Goal: Information Seeking & Learning: Learn about a topic

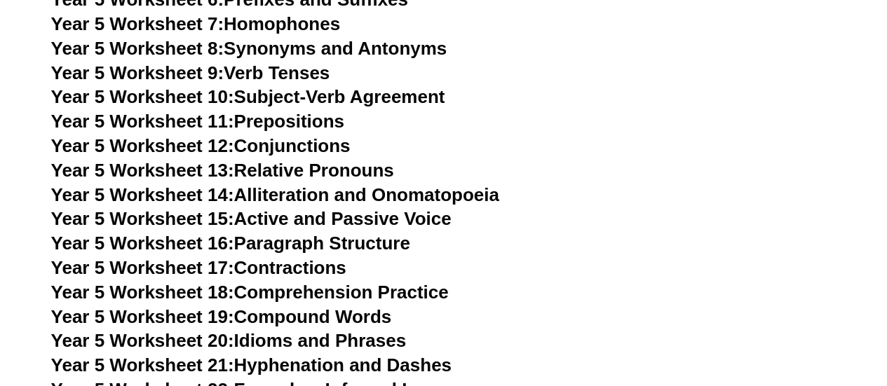
scroll to position [6865, 0]
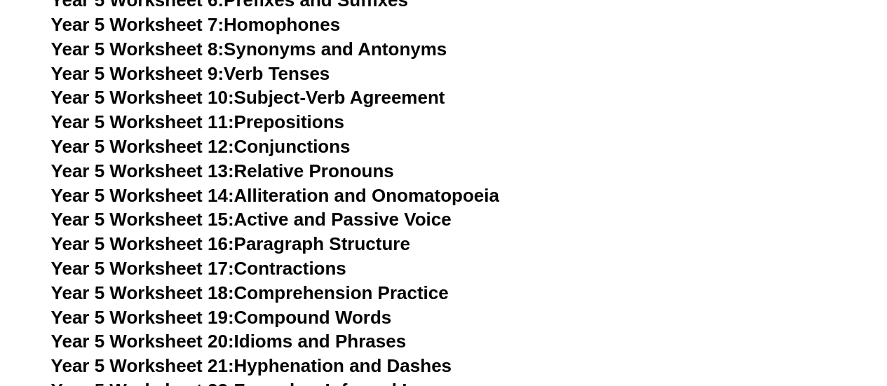
click at [300, 269] on link "Year 5 Worksheet 17: Contractions" at bounding box center [198, 268] width 295 height 21
click at [297, 104] on link "Year 5 Worksheet 10: Subject-Verb Agreement" at bounding box center [248, 97] width 394 height 21
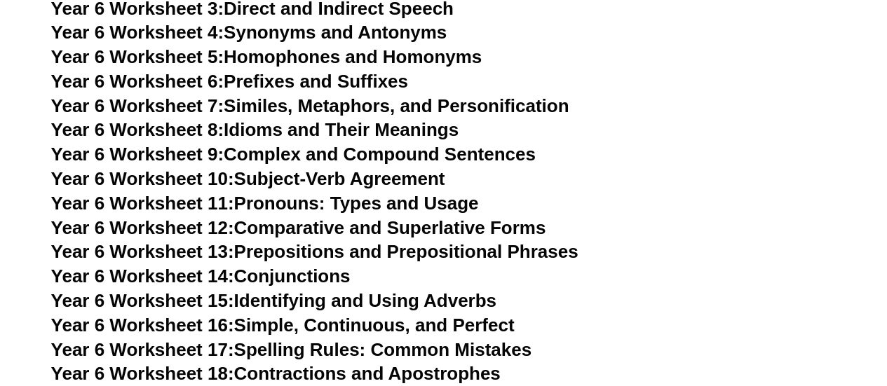
scroll to position [7900, 0]
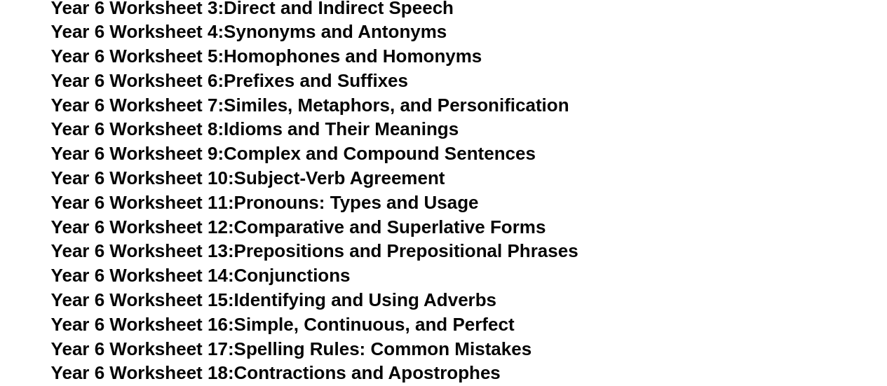
drag, startPoint x: 379, startPoint y: 302, endPoint x: 364, endPoint y: 319, distance: 23.4
click at [364, 363] on link "Year 6 Worksheet 18: Contractions and Apostrophes" at bounding box center [276, 373] width 450 height 21
click at [314, 338] on h3 "Year 6 Worksheet 17: Spelling Rules: Common Mistakes" at bounding box center [443, 350] width 785 height 24
click at [311, 339] on link "Year 6 Worksheet 17: Spelling Rules: Common Mistakes" at bounding box center [291, 349] width 480 height 21
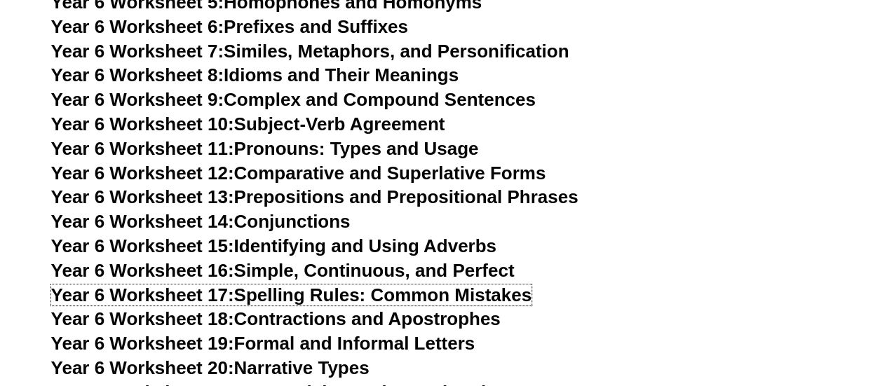
scroll to position [8001, 0]
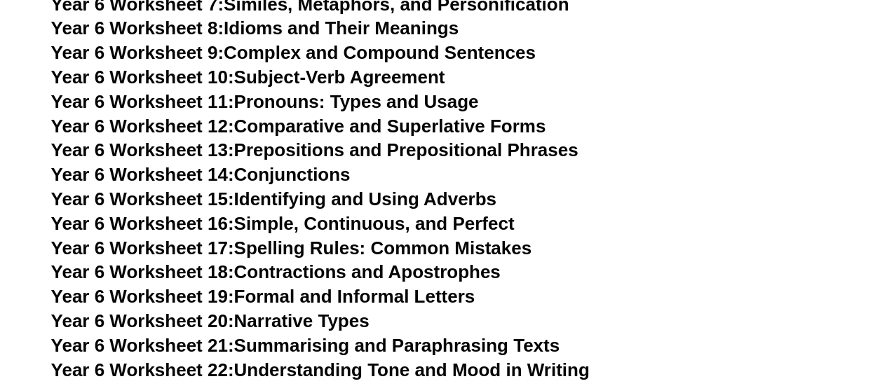
click at [346, 286] on link "Year 6 Worksheet 19: Formal and Informal Letters" at bounding box center [263, 296] width 424 height 21
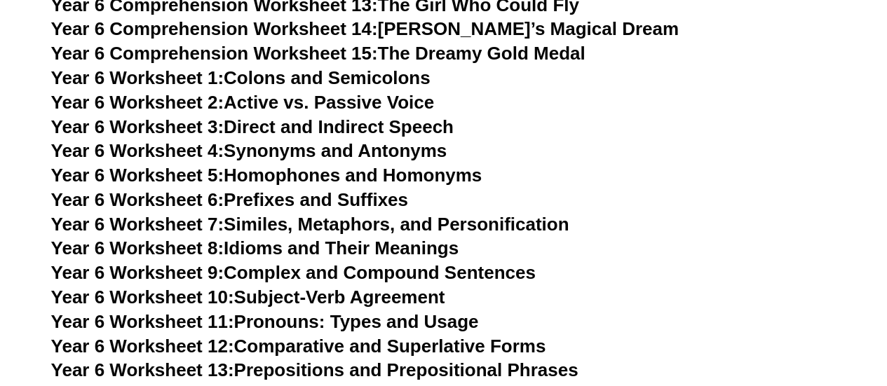
scroll to position [7778, 0]
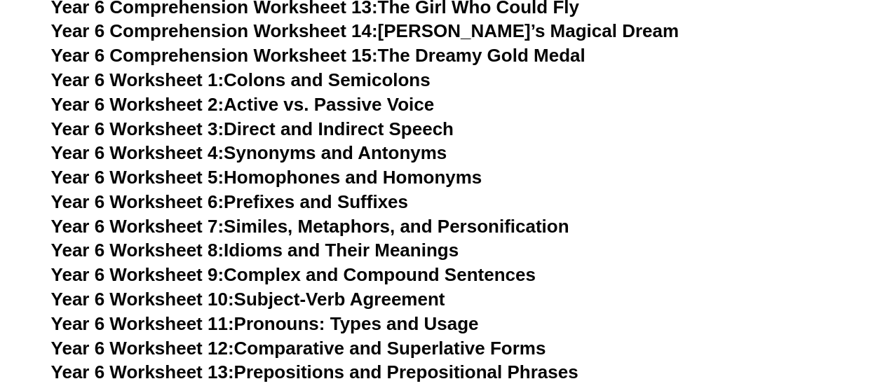
click at [316, 94] on link "Year 6 Worksheet 2: Active vs. Passive Voice" at bounding box center [242, 104] width 383 height 21
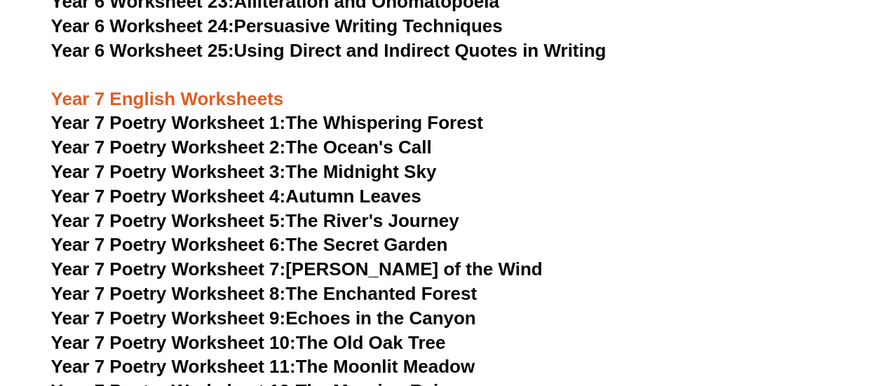
scroll to position [8395, 0]
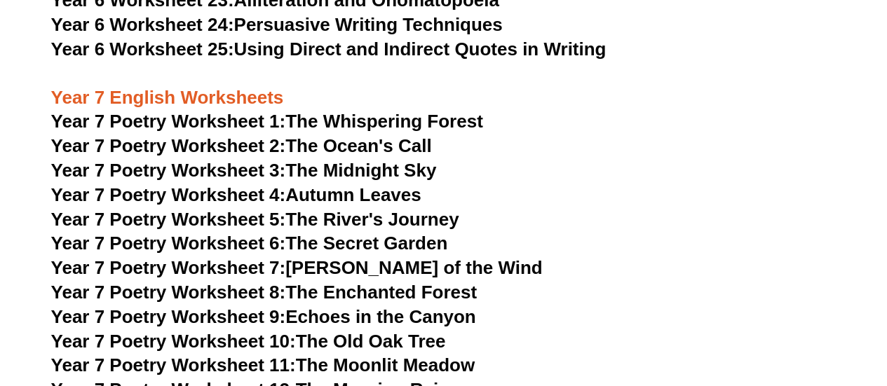
click at [349, 184] on link "Year 7 Poetry Worksheet 4: Autumn Leaves" at bounding box center [236, 194] width 370 height 21
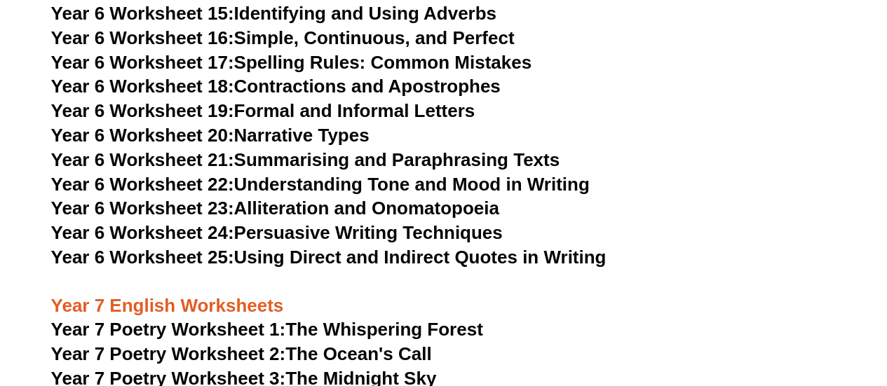
scroll to position [8186, 0]
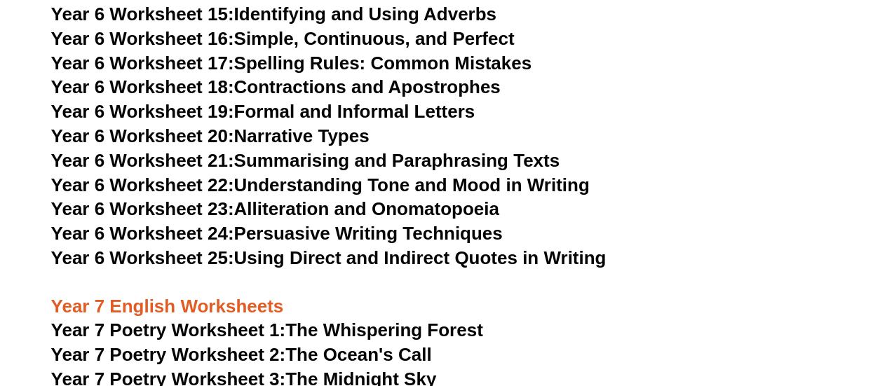
click at [311, 248] on link "Year 6 Worksheet 25: Using Direct and Indirect Quotes in Writing" at bounding box center [328, 258] width 555 height 21
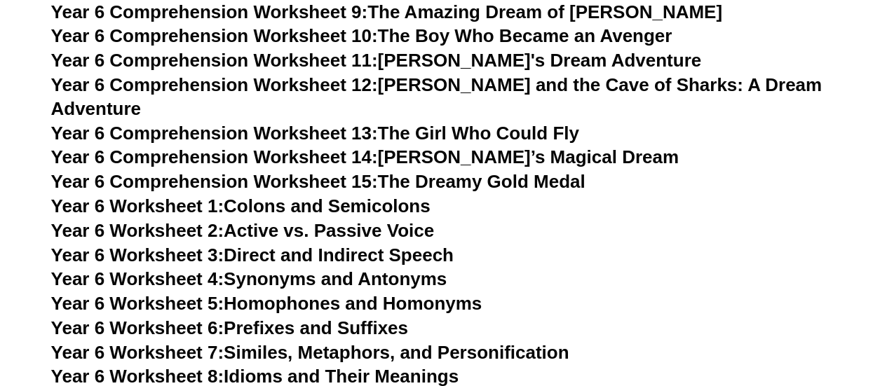
scroll to position [7652, 0]
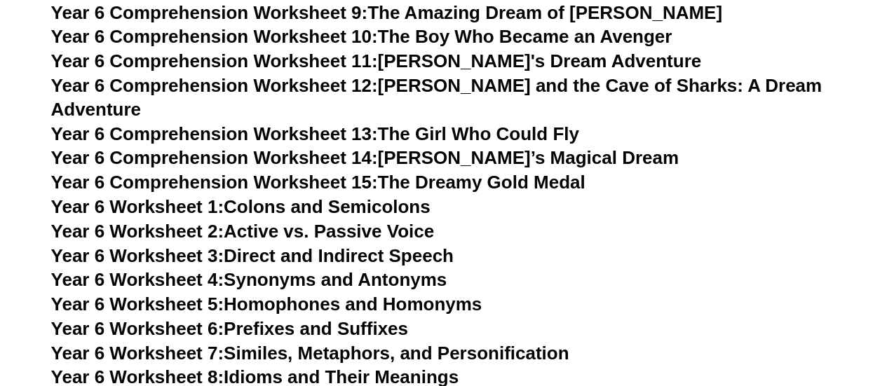
click at [348, 196] on link "Year 6 Worksheet 1: Colons and Semicolons" at bounding box center [240, 206] width 379 height 21
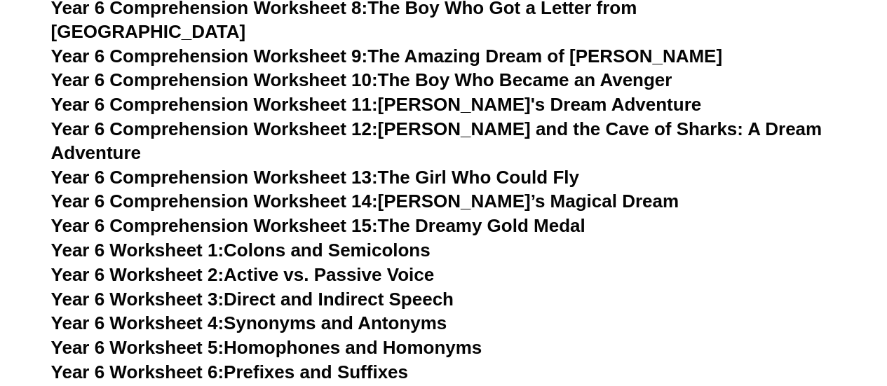
click at [428, 191] on link "Year 6 Comprehension Worksheet 14: [PERSON_NAME]’s Magical Dream" at bounding box center [365, 201] width 628 height 21
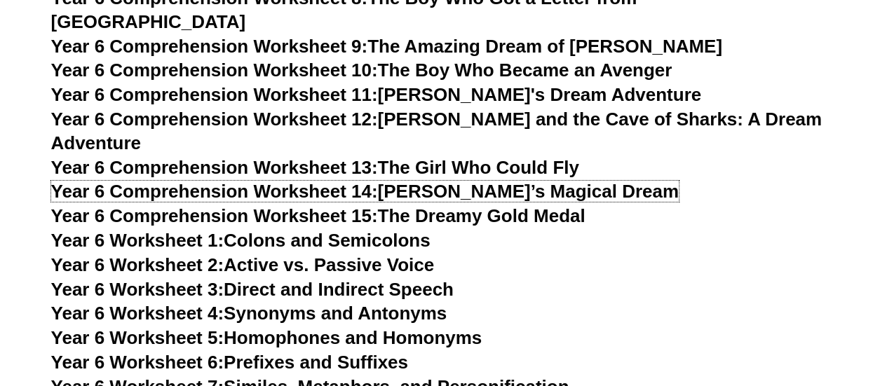
scroll to position [7640, 0]
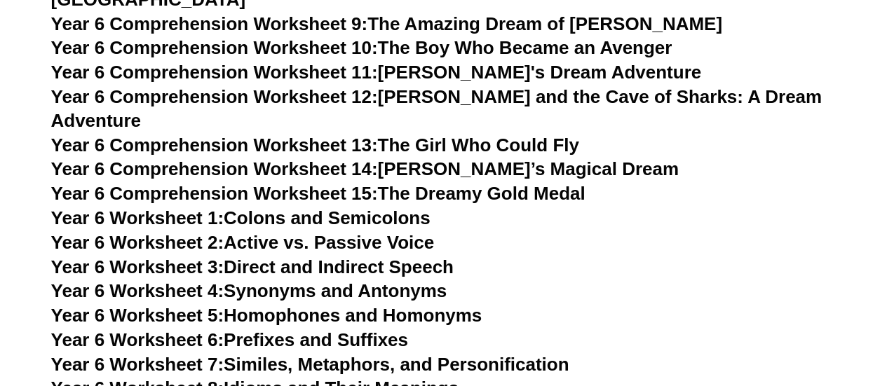
click at [333, 257] on link "Year 6 Worksheet 3: Direct and Indirect Speech" at bounding box center [252, 267] width 403 height 21
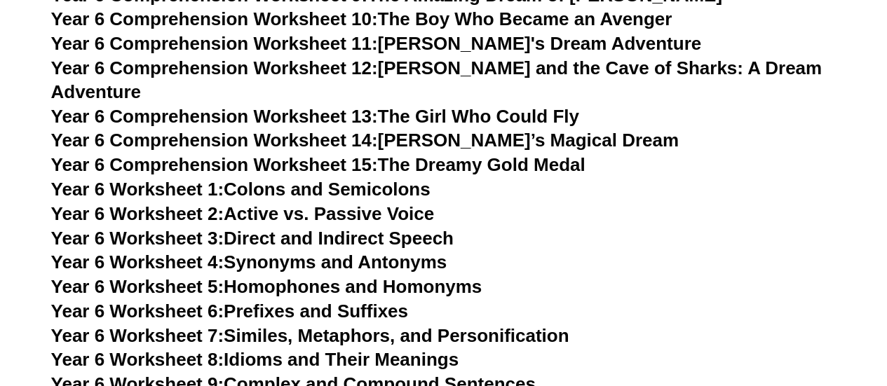
click at [307, 301] on link "Year 6 Worksheet 6: Prefixes and Suffixes" at bounding box center [229, 311] width 357 height 21
click at [296, 252] on link "Year 6 Worksheet 4: Synonyms and Antonyms" at bounding box center [249, 262] width 396 height 21
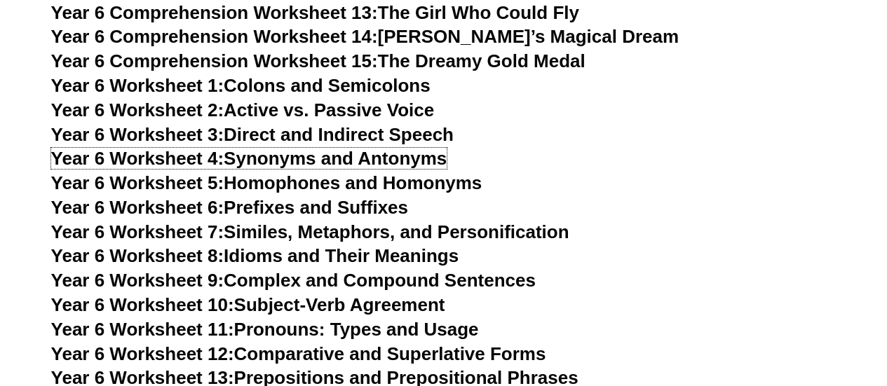
scroll to position [7810, 0]
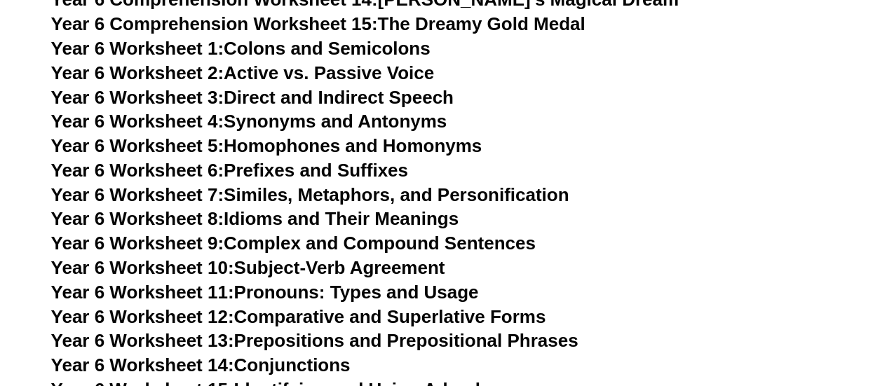
click at [306, 208] on link "Year 6 Worksheet 8: Idioms and Their Meanings" at bounding box center [254, 218] width 407 height 21
click at [416, 306] on link "Year 6 Worksheet 12: Comparative and Superlative Forms" at bounding box center [298, 316] width 495 height 21
click at [366, 330] on link "Year 6 Worksheet 13: Prepositions and Prepositional Phrases" at bounding box center [314, 340] width 527 height 21
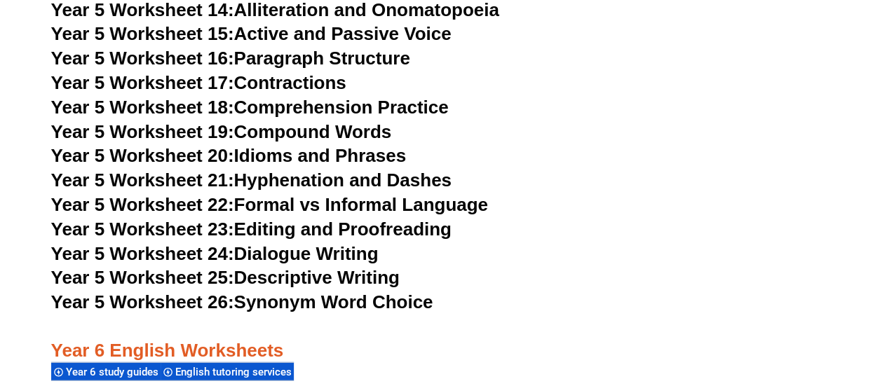
scroll to position [7047, 0]
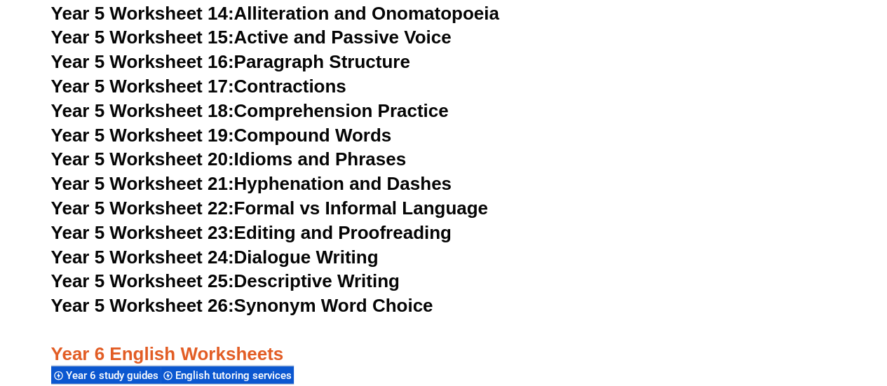
click at [297, 235] on link "Year 5 Worksheet 23: Editing and Proofreading" at bounding box center [251, 232] width 400 height 21
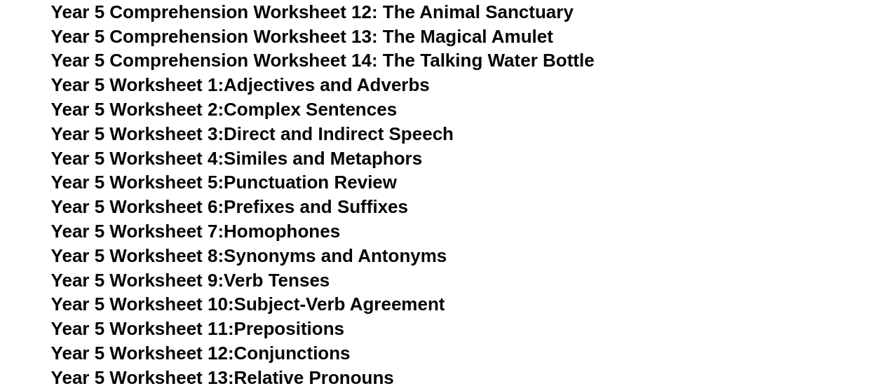
scroll to position [6682, 0]
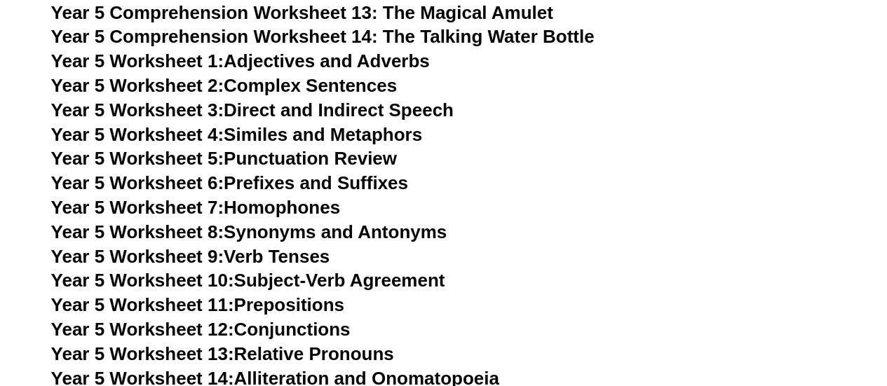
click at [276, 90] on link "Year 5 Worksheet 2: Complex Sentences" at bounding box center [224, 85] width 346 height 21
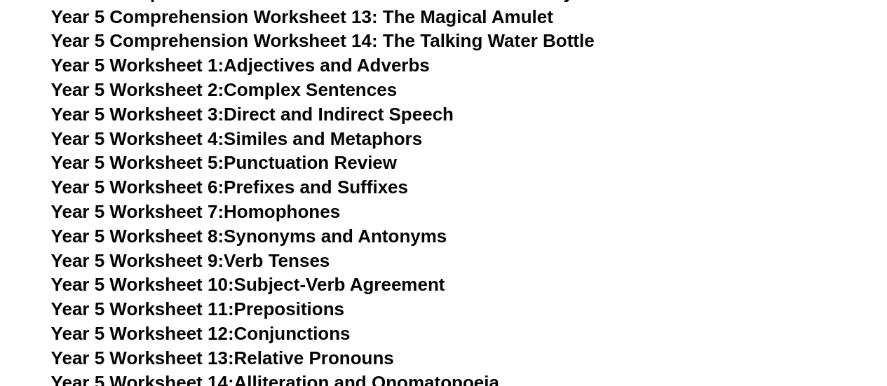
click at [346, 112] on link "Year 5 Worksheet 3: Direct and Indirect Speech" at bounding box center [252, 114] width 403 height 21
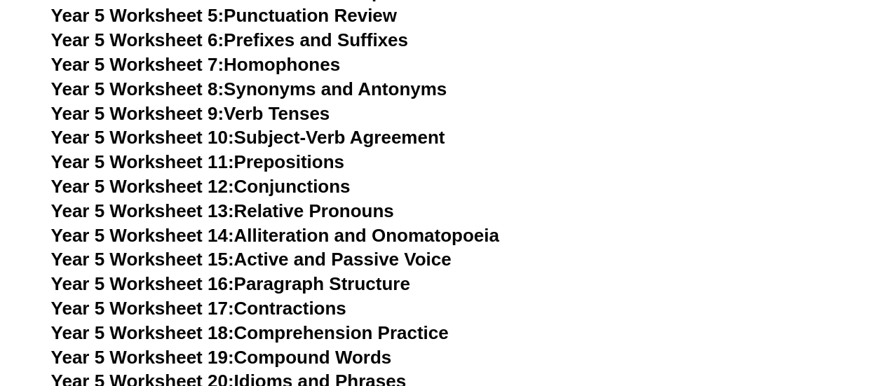
scroll to position [6830, 0]
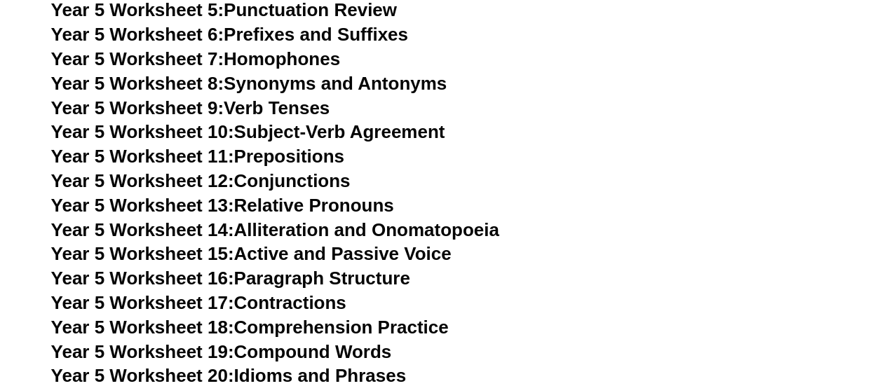
click at [323, 254] on link "Year 5 Worksheet 15: Active and Passive Voice" at bounding box center [251, 253] width 400 height 21
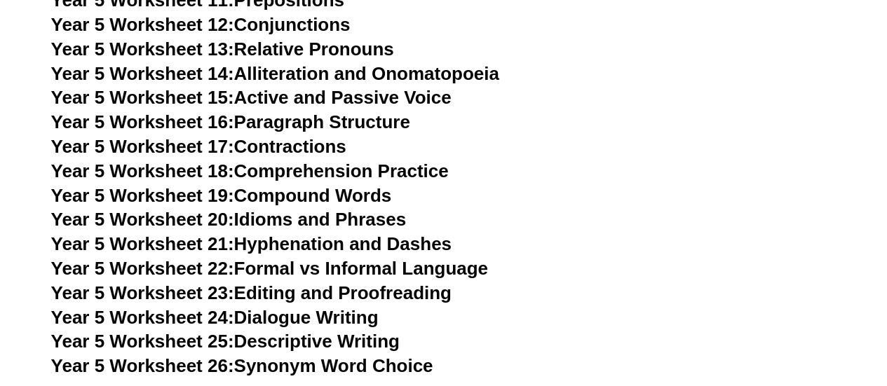
scroll to position [6988, 0]
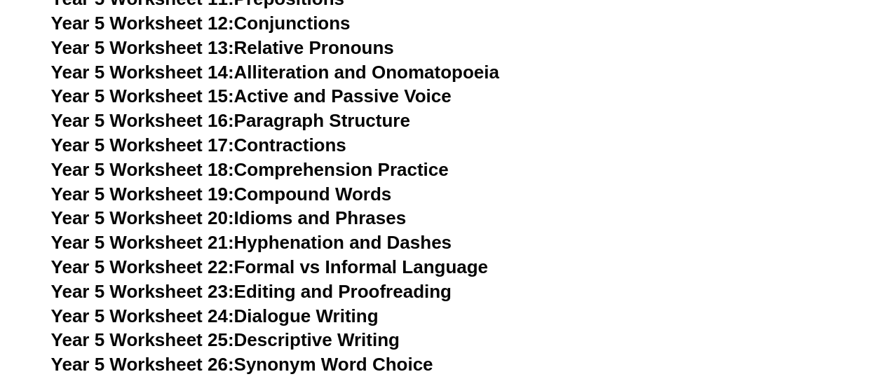
click at [355, 267] on link "Year 5 Worksheet 22: Formal vs Informal Language" at bounding box center [269, 267] width 437 height 21
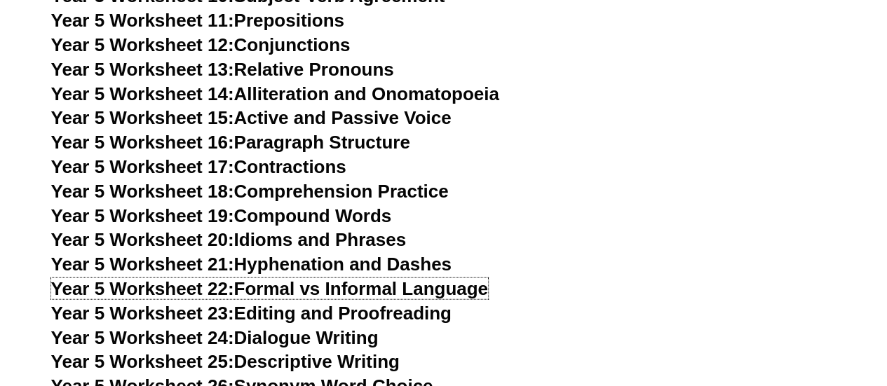
scroll to position [6966, 0]
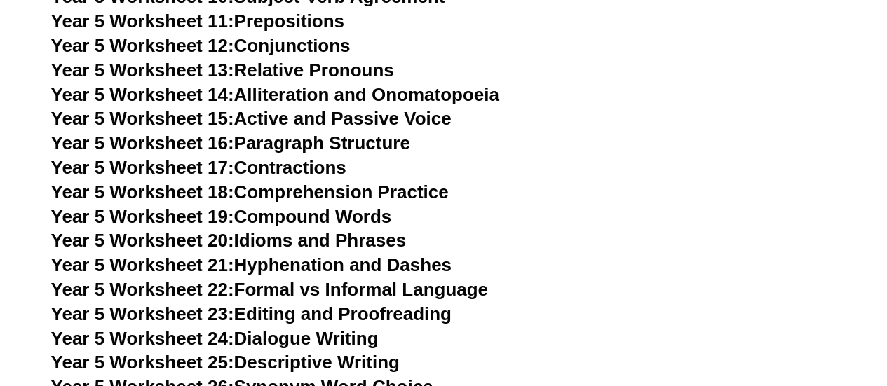
click at [308, 266] on link "Year 5 Worksheet 21: Hyphenation and Dashes" at bounding box center [251, 265] width 400 height 21
click at [279, 215] on link "Year 5 Worksheet 19: Compound Words" at bounding box center [221, 216] width 341 height 21
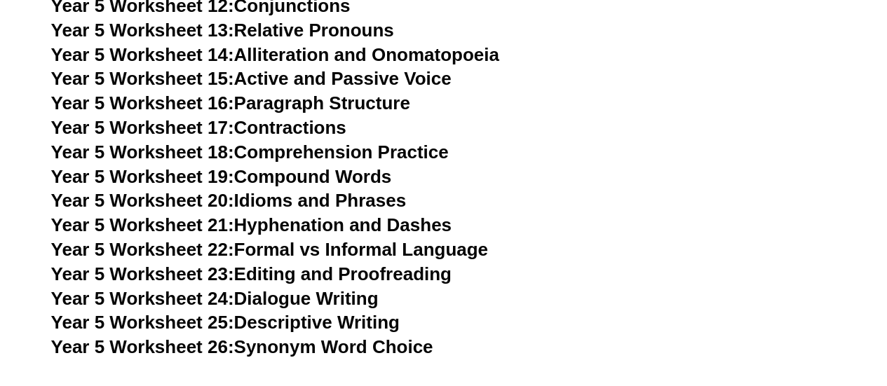
click at [326, 269] on link "Year 5 Worksheet 23: Editing and Proofreading" at bounding box center [251, 274] width 400 height 21
click at [326, 227] on link "Year 5 Worksheet 21: Hyphenation and Dashes" at bounding box center [251, 225] width 400 height 21
click at [330, 333] on link "Year 5 Worksheet 25: Descriptive Writing" at bounding box center [225, 322] width 349 height 21
click at [311, 353] on link "Year 5 Worksheet 26: Synonym Word Choice" at bounding box center [242, 347] width 382 height 21
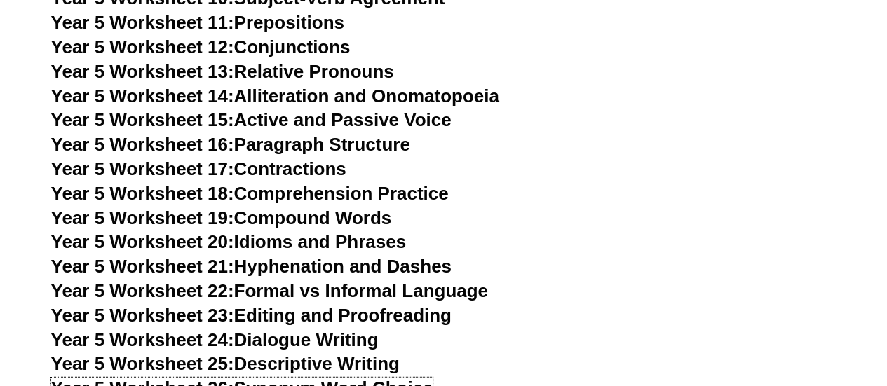
scroll to position [6955, 0]
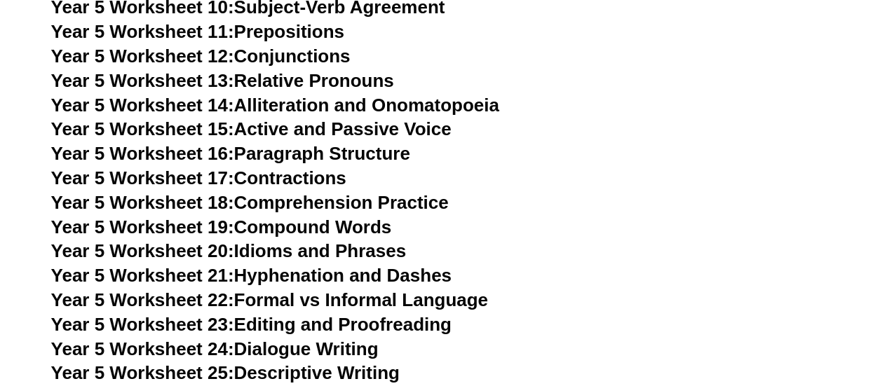
click at [318, 81] on link "Year 5 Worksheet 13: Relative Pronouns" at bounding box center [222, 80] width 343 height 21
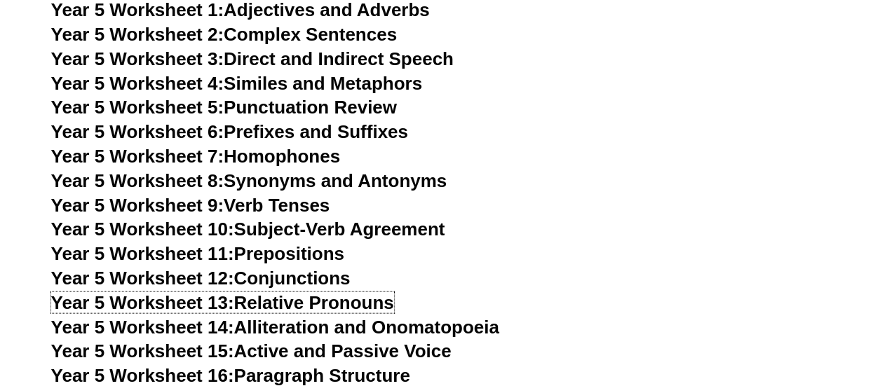
scroll to position [6732, 0]
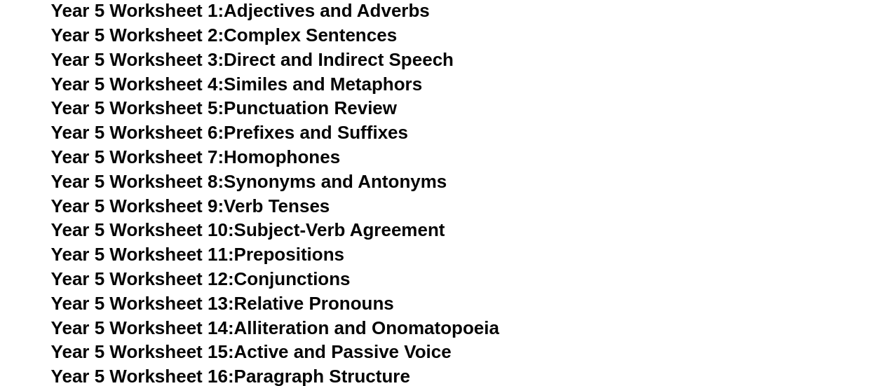
click at [268, 209] on link "Year 5 Worksheet 9: Verb Tenses" at bounding box center [190, 206] width 279 height 21
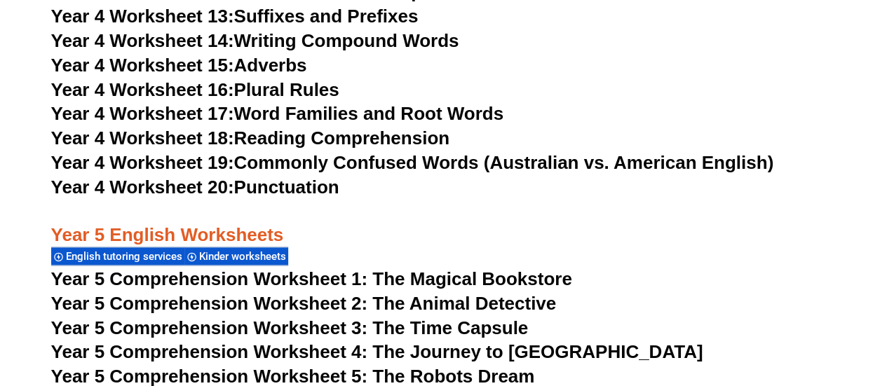
scroll to position [6121, 0]
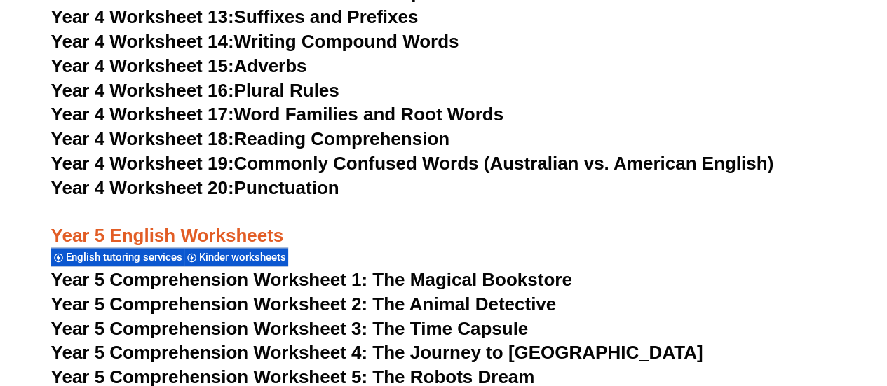
click at [311, 193] on link "Year 4 Worksheet 20: Punctuation" at bounding box center [195, 187] width 288 height 21
click at [367, 165] on link "Year 4 Worksheet 19: Commonly Confused Words (Australian vs. American English)" at bounding box center [412, 163] width 723 height 21
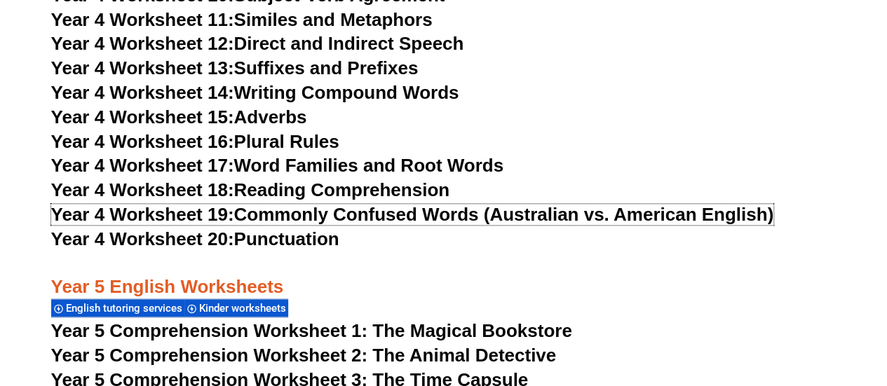
scroll to position [6069, 0]
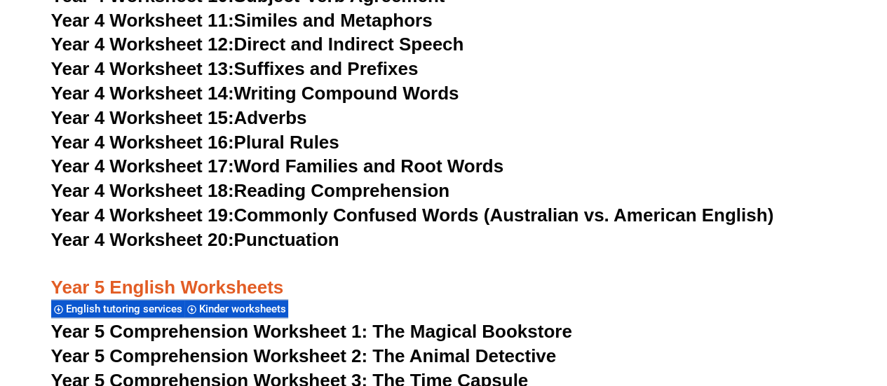
click at [292, 191] on link "Year 4 Worksheet 18: Reading Comprehension" at bounding box center [250, 190] width 398 height 21
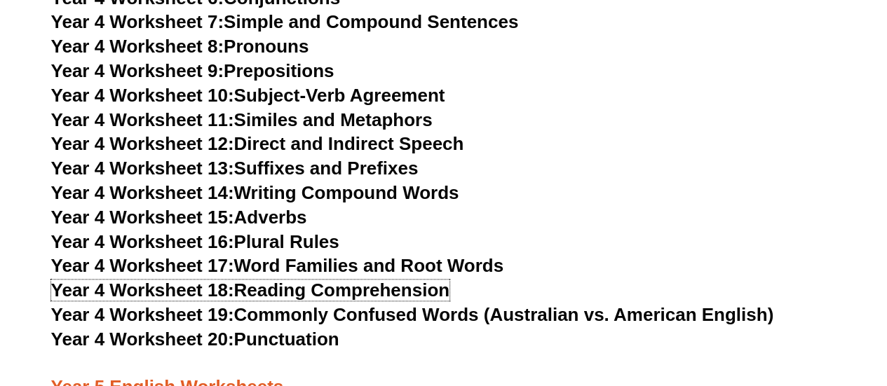
scroll to position [5976, 0]
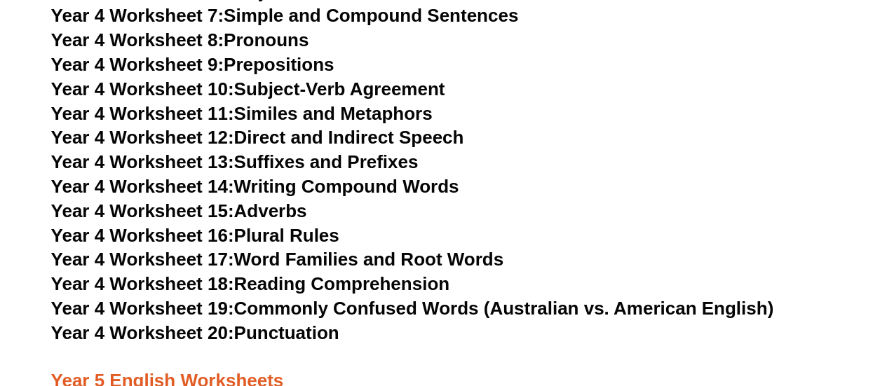
click at [400, 257] on link "Year 4 Worksheet 17: Word Families and Root Words" at bounding box center [277, 259] width 452 height 21
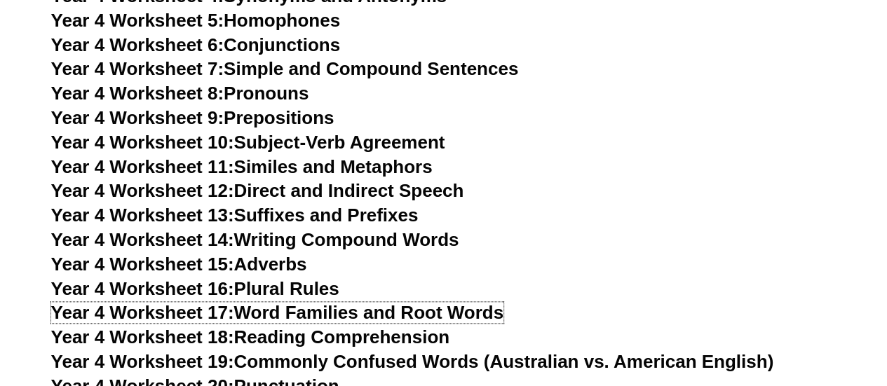
scroll to position [5922, 0]
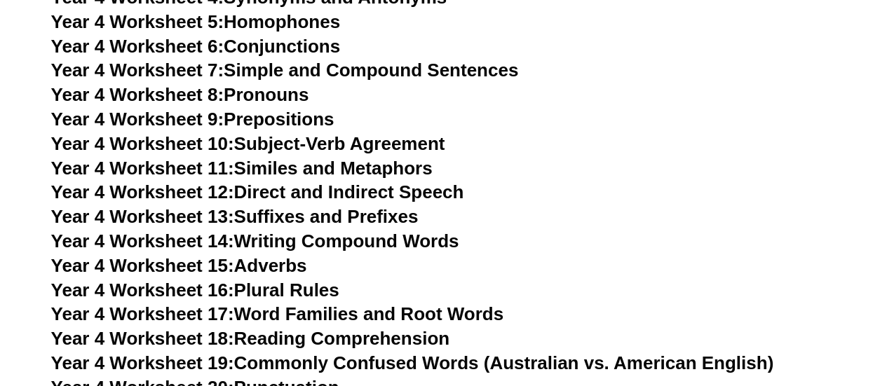
click at [330, 194] on link "Year 4 Worksheet 12: Direct and Indirect Speech" at bounding box center [257, 192] width 413 height 21
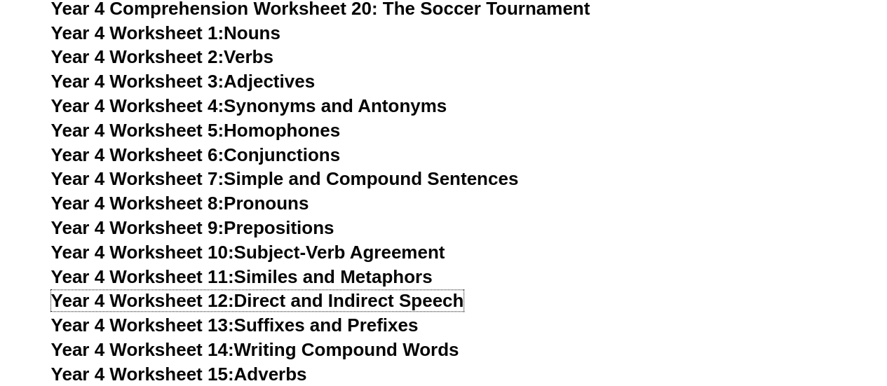
scroll to position [5812, 0]
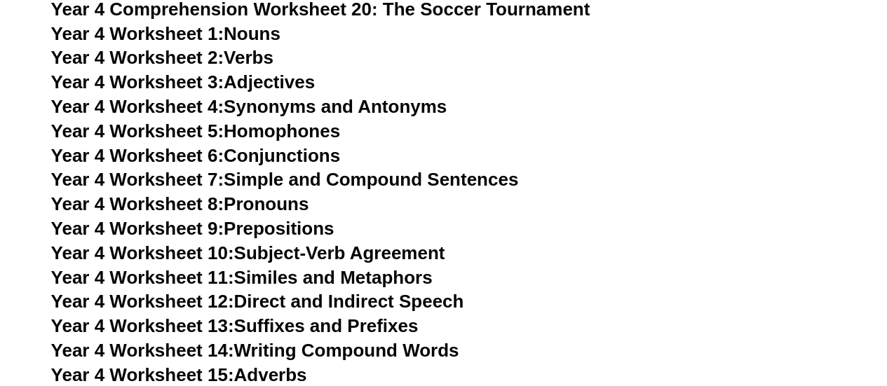
click at [266, 33] on link "Year 4 Worksheet 1: Nouns" at bounding box center [165, 33] width 229 height 21
click at [309, 259] on link "Year 4 Worksheet 10: Subject-Verb Agreement" at bounding box center [248, 253] width 394 height 21
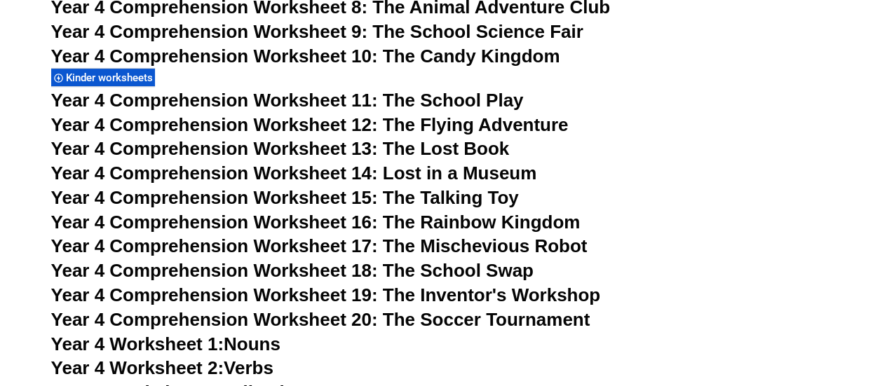
scroll to position [5554, 0]
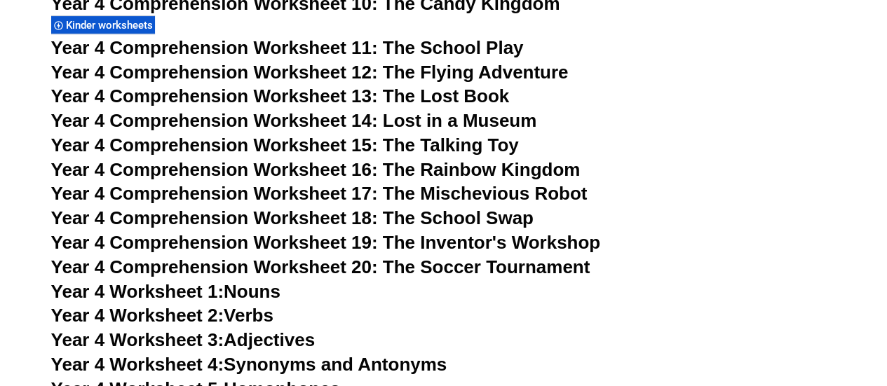
click at [425, 264] on span "Year 4 Comprehension Worksheet 20: The Soccer Tournament" at bounding box center [320, 267] width 539 height 21
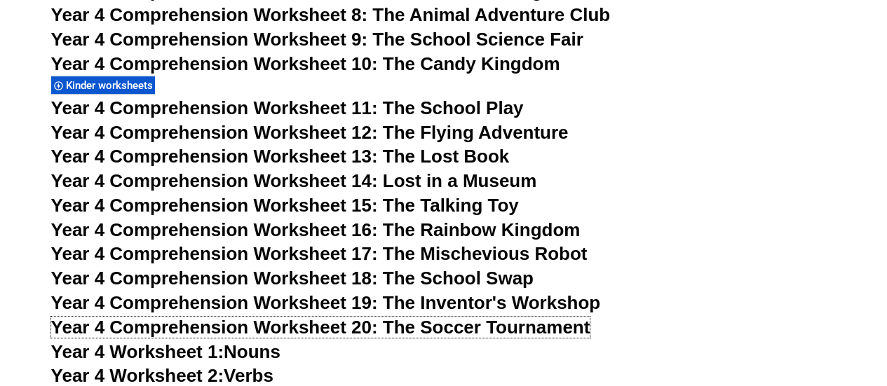
scroll to position [5495, 0]
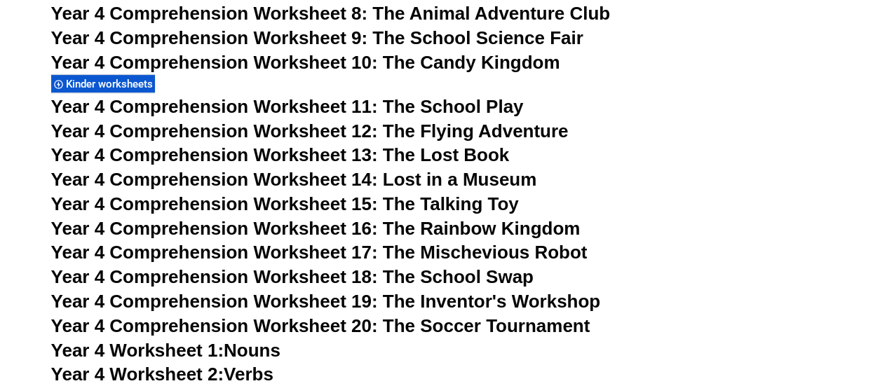
click at [496, 275] on span "Year 4 Comprehension Worksheet 18: The School Swap" at bounding box center [292, 276] width 482 height 21
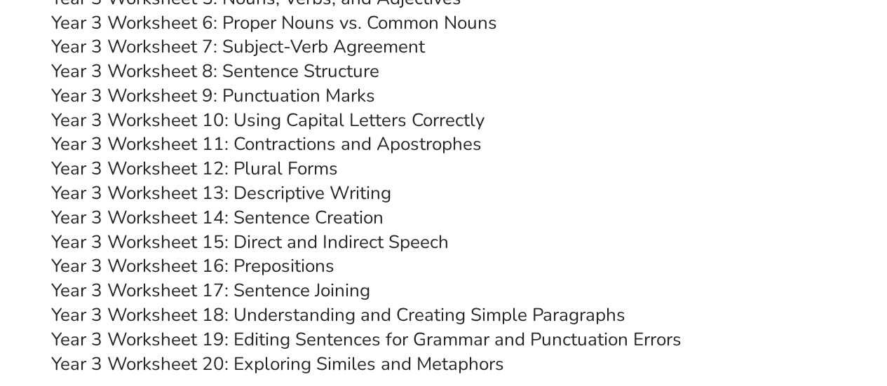
scroll to position [4882, 0]
click at [313, 285] on link "Year 3 Worksheet 17: Sentence Joining" at bounding box center [210, 291] width 319 height 25
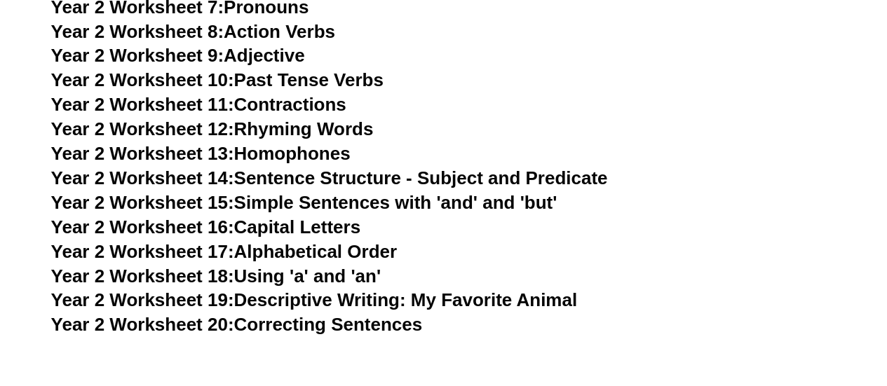
scroll to position [3827, 0]
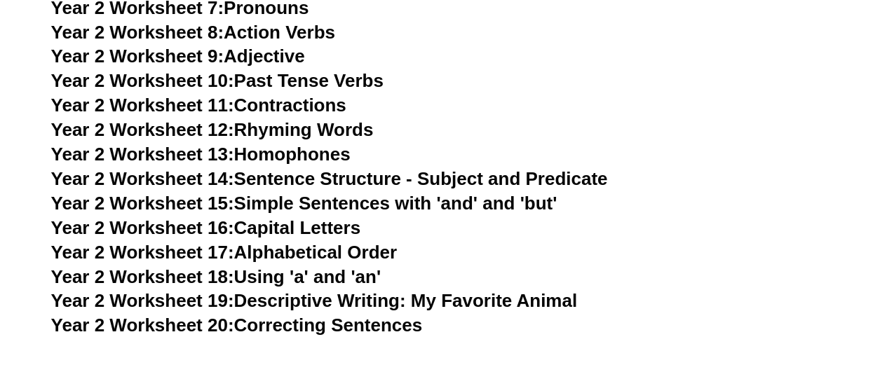
click at [324, 327] on link "Year 2 Worksheet 20: Correcting Sentences" at bounding box center [237, 324] width 372 height 21
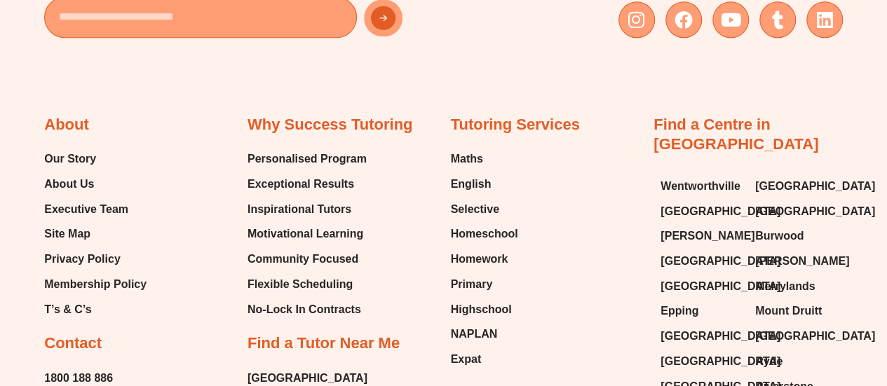
scroll to position [14174, 0]
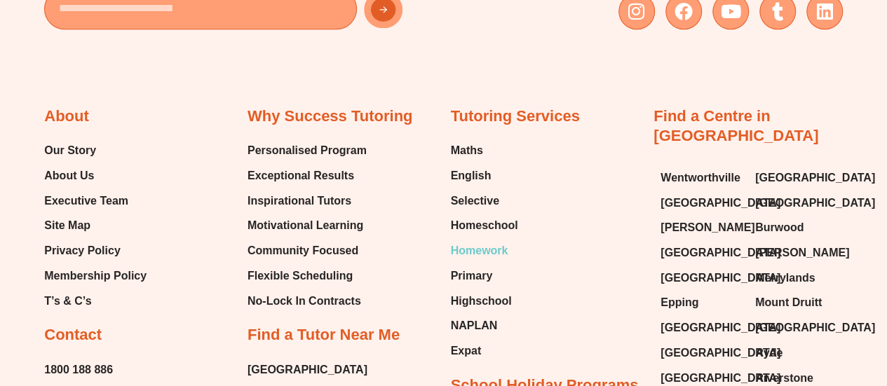
click at [487, 241] on span "Homework" at bounding box center [480, 251] width 58 height 21
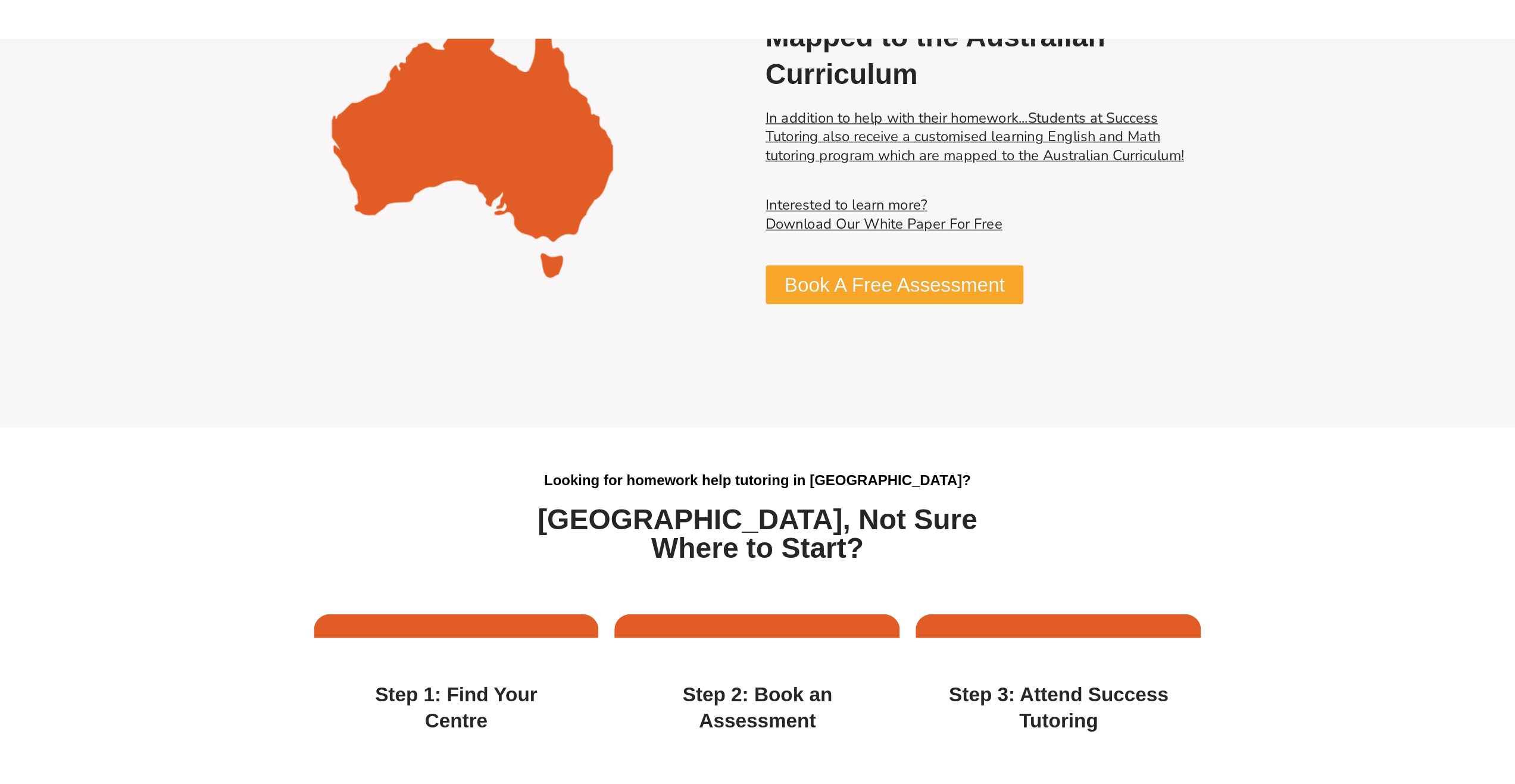
scroll to position [3363, 0]
